Goal: Task Accomplishment & Management: Manage account settings

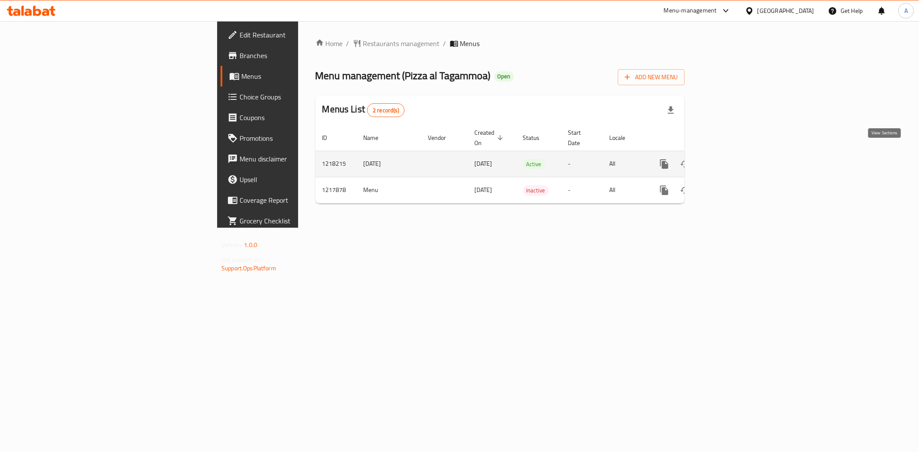
click at [731, 159] on icon "enhanced table" at bounding box center [726, 164] width 10 height 10
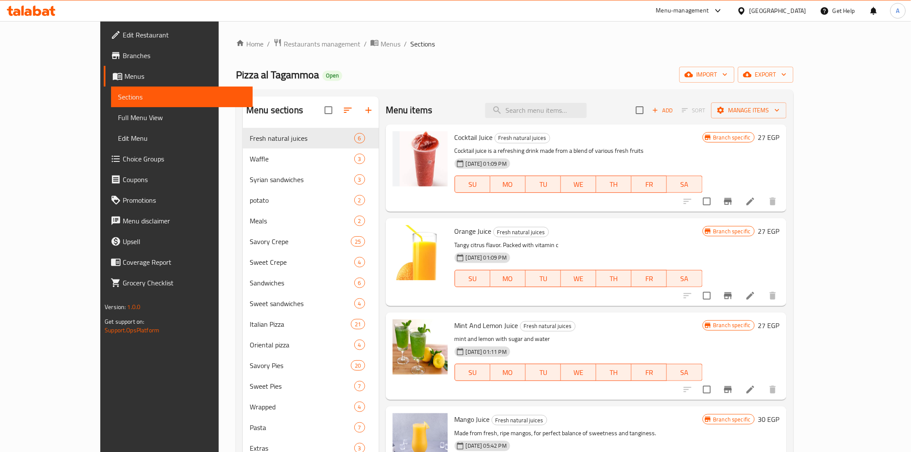
click at [571, 313] on div "Mint And Lemon Juice Fresh natural juices mint and lemon with sugar and water […" at bounding box center [586, 356] width 401 height 87
click at [582, 257] on div "[DATE] 01:09 PM SU MO TU WE TH FR SA" at bounding box center [578, 272] width 255 height 47
click at [574, 108] on input "search" at bounding box center [536, 110] width 102 height 15
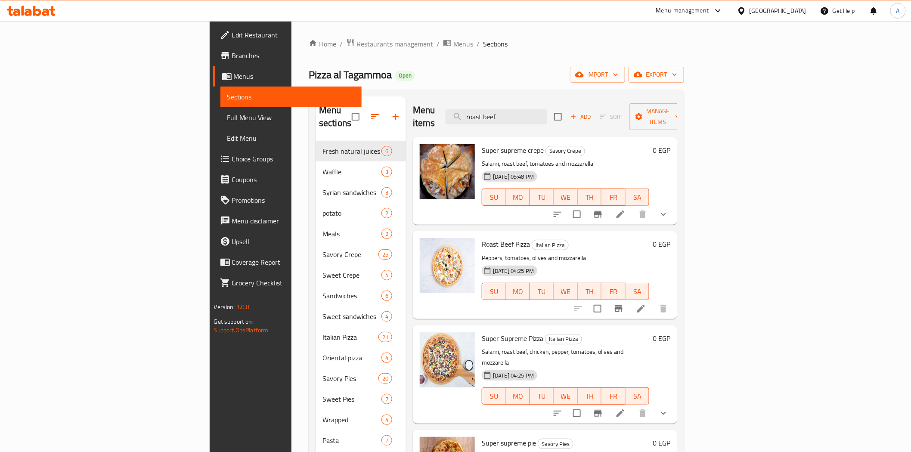
type input "roast beef"
click at [646, 304] on icon at bounding box center [641, 309] width 10 height 10
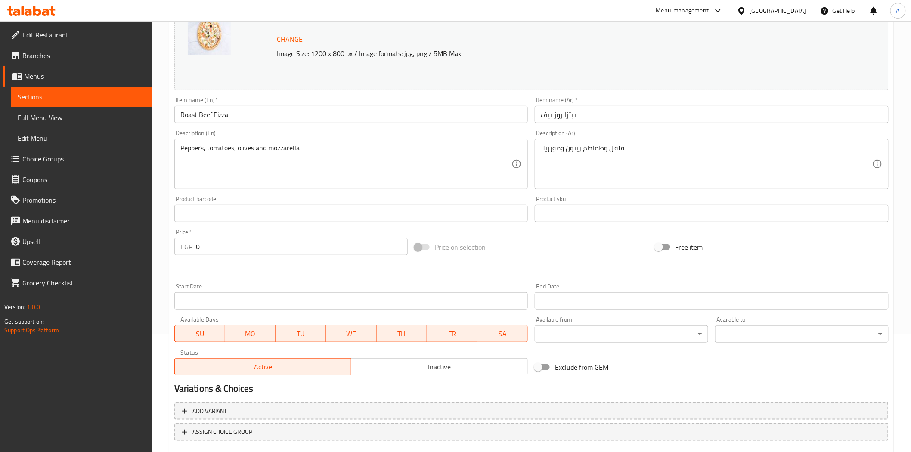
scroll to position [167, 0]
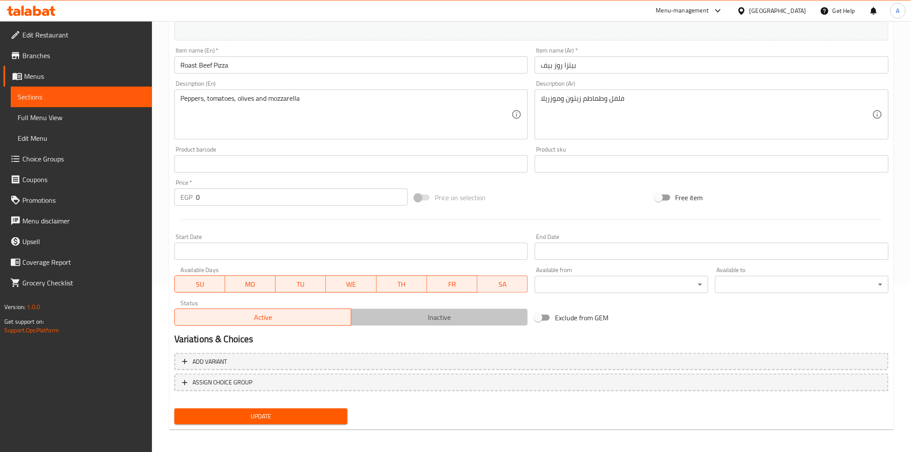
click at [400, 319] on span "Inactive" at bounding box center [440, 317] width 170 height 12
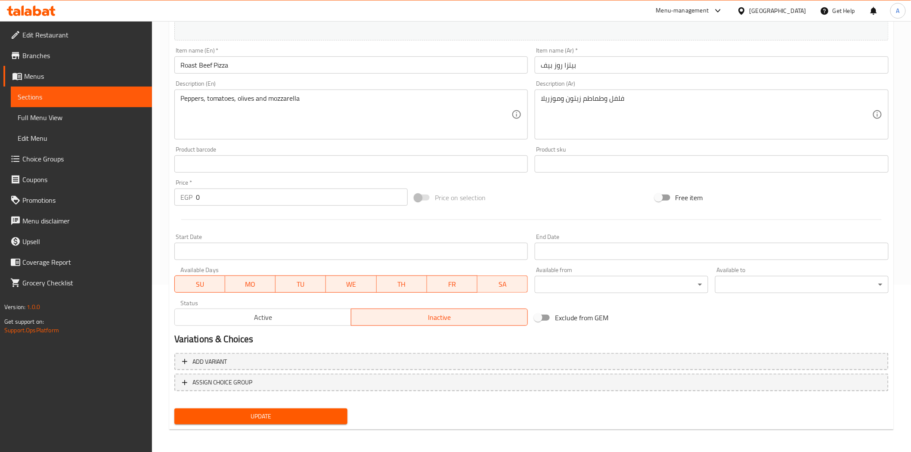
click at [304, 416] on span "Update" at bounding box center [261, 416] width 160 height 11
click at [373, 227] on div at bounding box center [531, 219] width 721 height 21
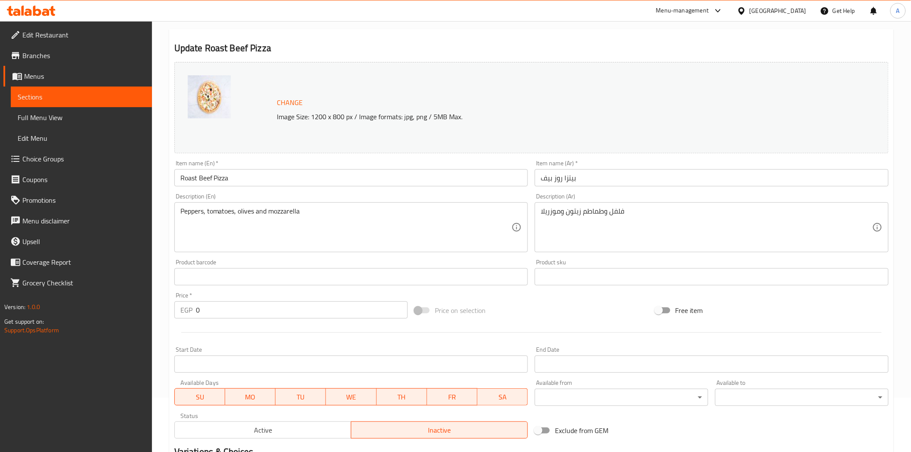
scroll to position [0, 0]
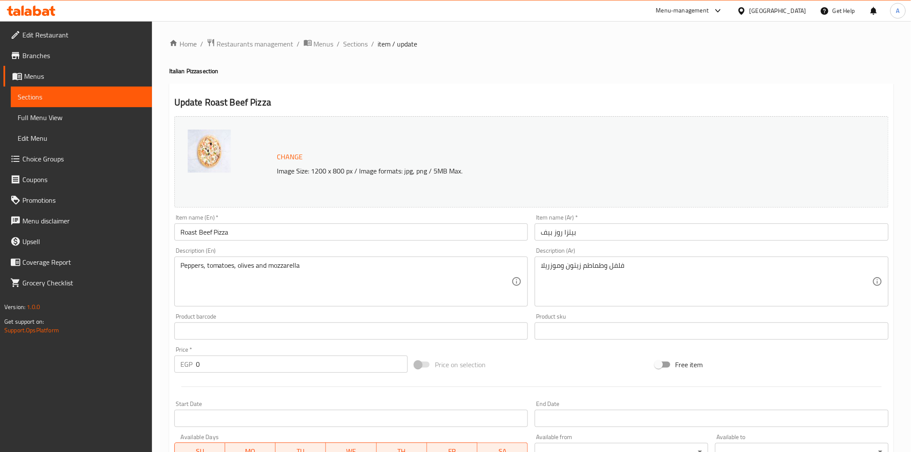
click at [402, 109] on h2 "Update Roast Beef Pizza" at bounding box center [531, 102] width 714 height 13
click at [750, 10] on div at bounding box center [743, 10] width 12 height 9
click at [695, 180] on div "[GEOGRAPHIC_DATA]" at bounding box center [713, 186] width 71 height 20
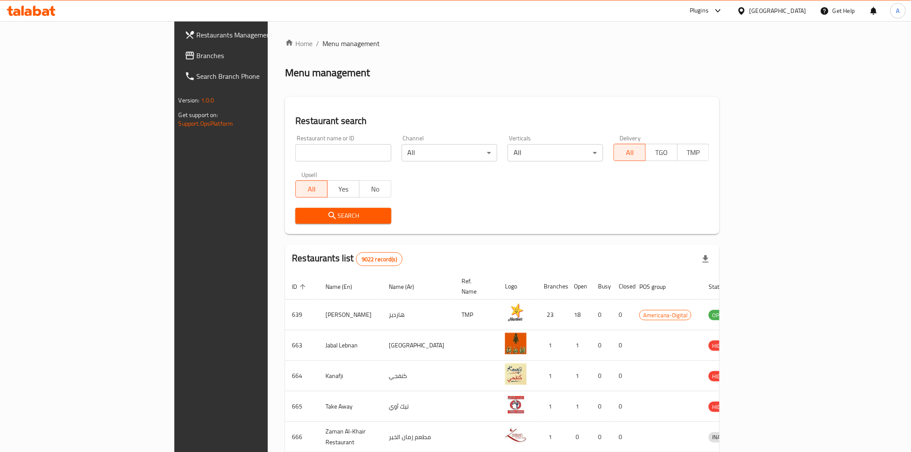
click at [197, 52] on span "Branches" at bounding box center [258, 55] width 123 height 10
